Goal: Check status

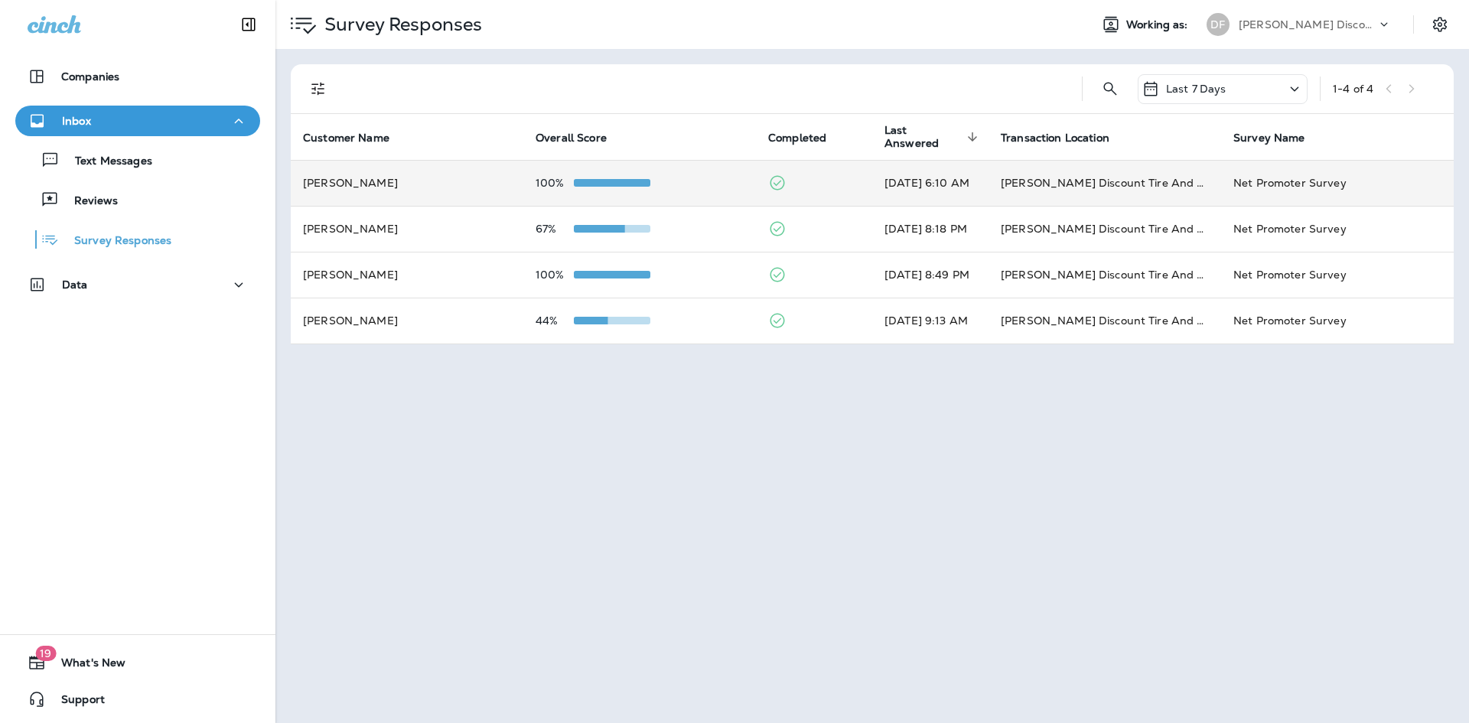
click at [457, 192] on td "[PERSON_NAME]" at bounding box center [407, 183] width 233 height 46
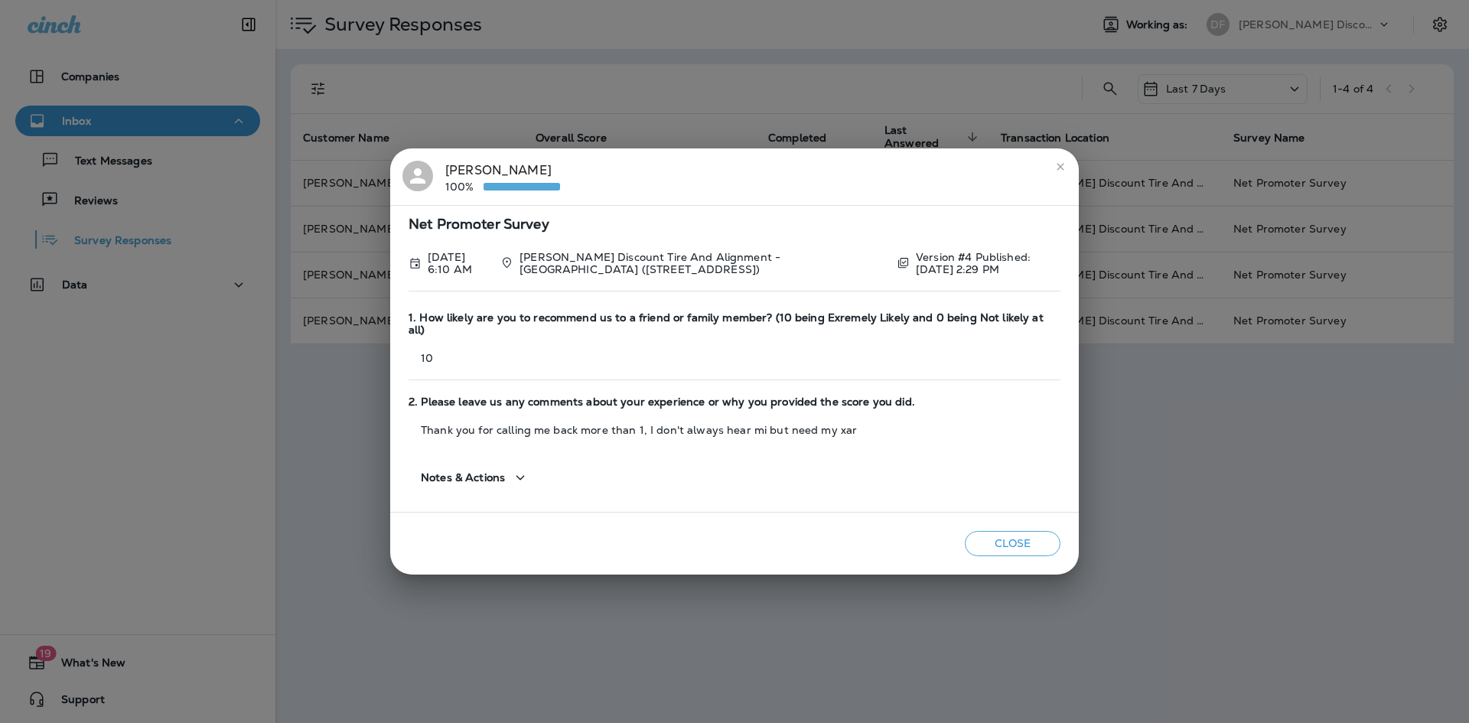
click at [1064, 173] on icon "close" at bounding box center [1060, 167] width 12 height 12
